Goal: Navigation & Orientation: Find specific page/section

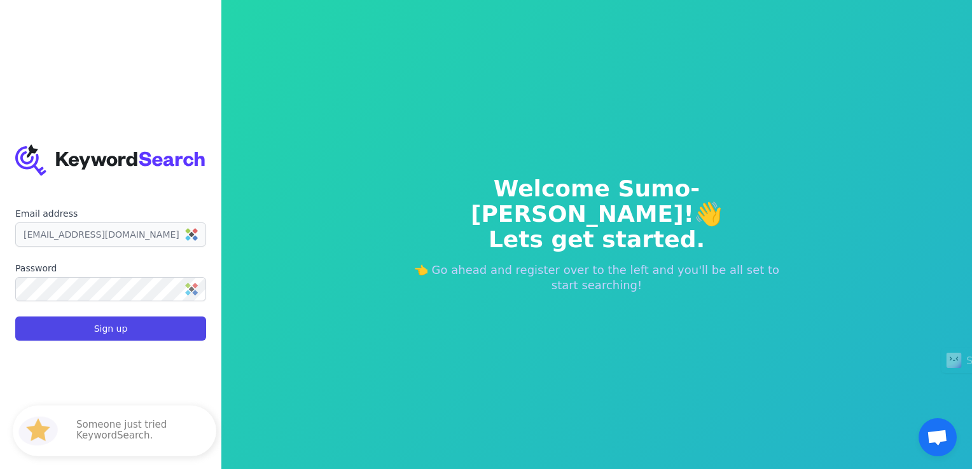
click at [192, 237] on img at bounding box center [191, 234] width 13 height 13
click at [193, 237] on img at bounding box center [191, 234] width 13 height 13
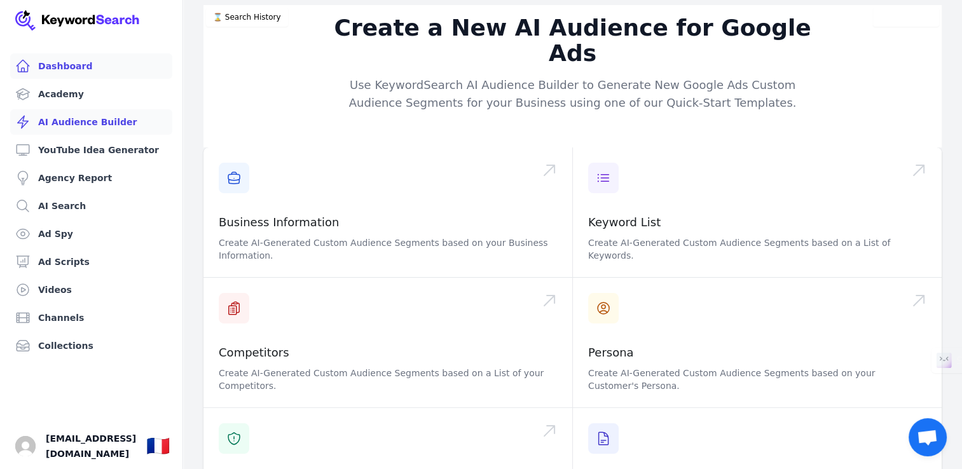
click at [96, 67] on link "Dashboard" at bounding box center [91, 65] width 162 height 25
